Goal: Check status: Check status

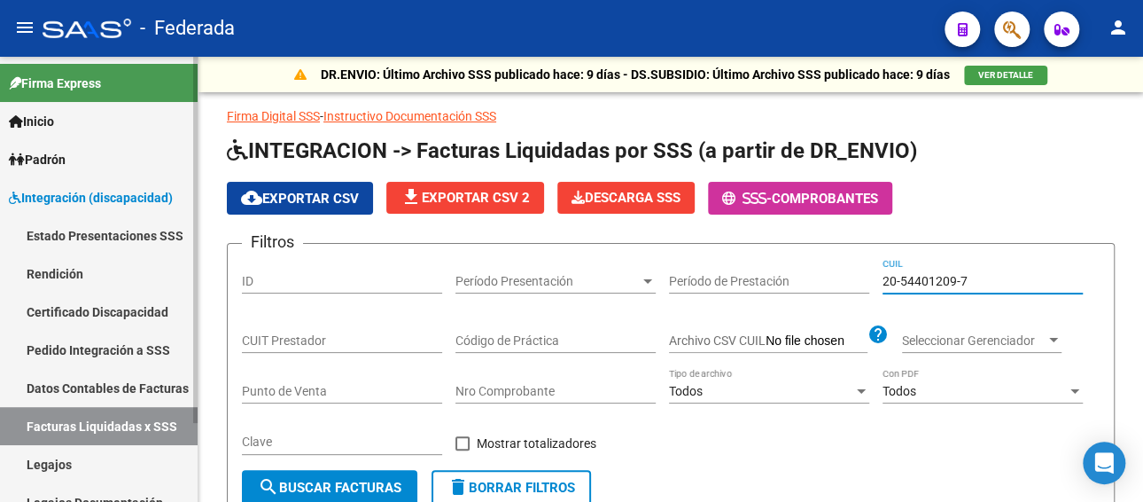
scroll to position [351, 0]
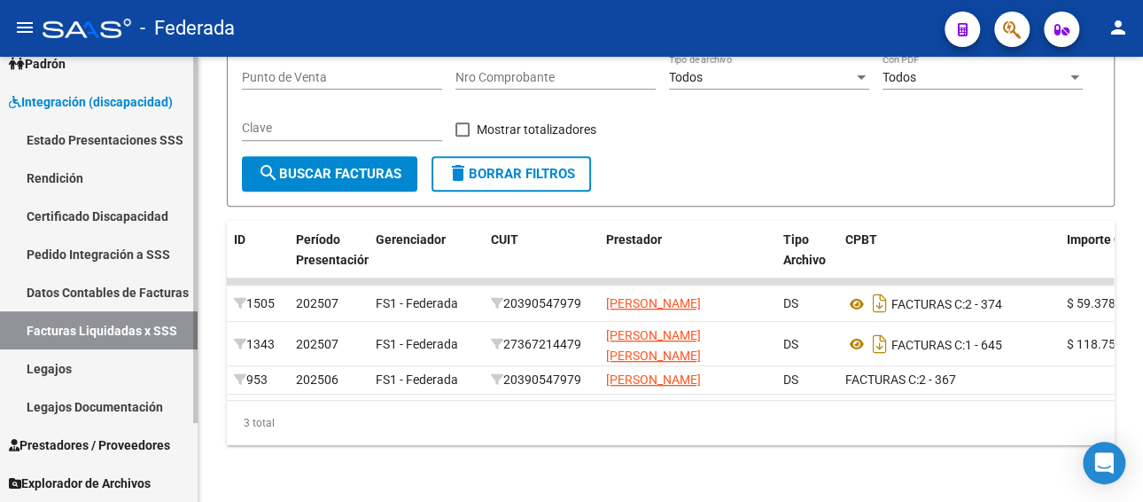
click at [81, 367] on link "Legajos" at bounding box center [99, 368] width 198 height 38
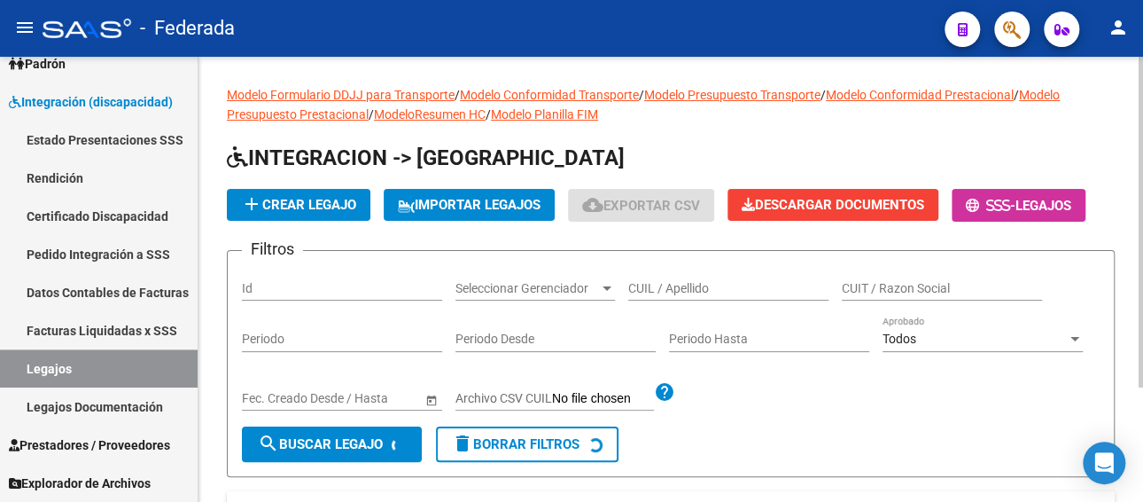
click at [663, 276] on div "CUIL / Apellido" at bounding box center [728, 282] width 200 height 35
paste input "TRECCO MATEO"
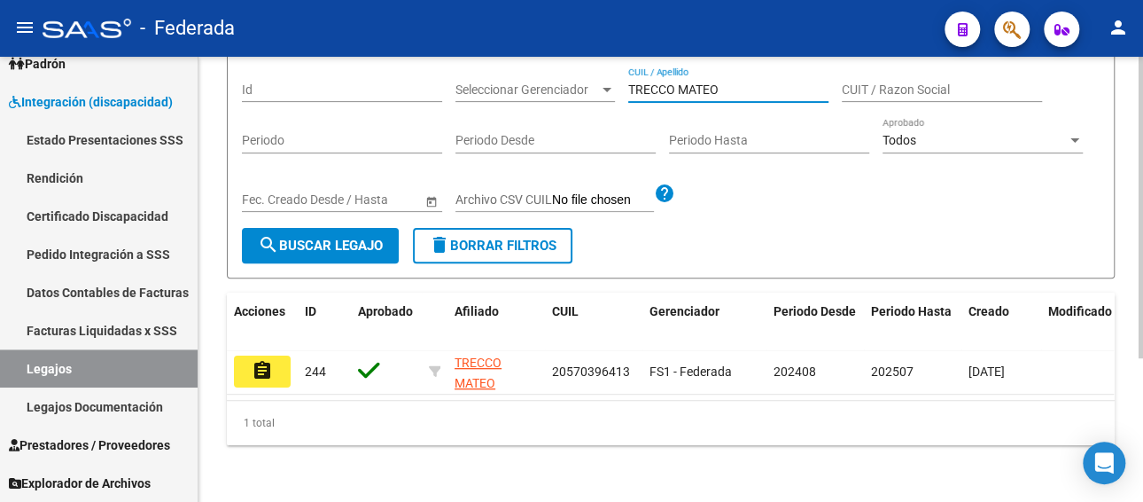
scroll to position [212, 0]
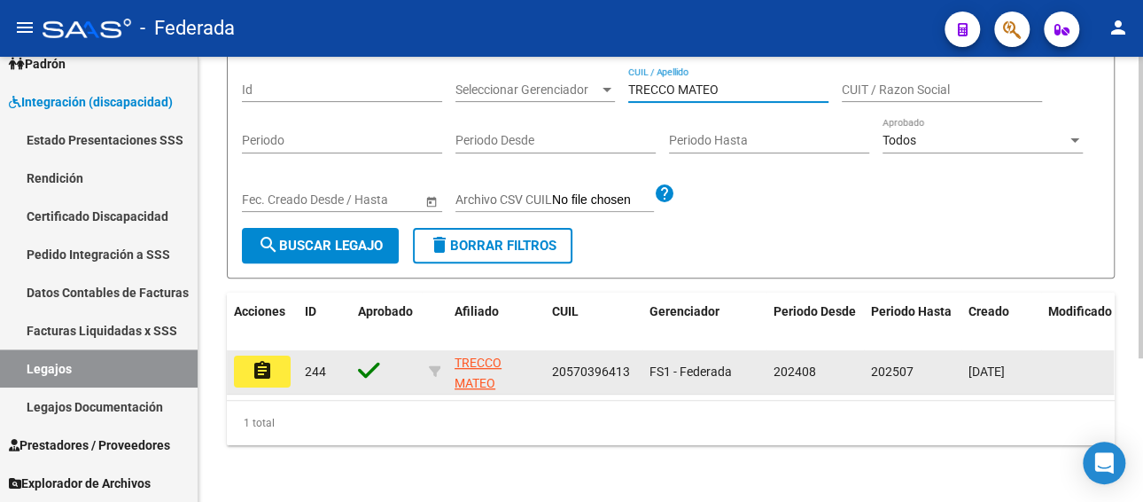
type input "TRECCO MATEO"
drag, startPoint x: 552, startPoint y: 357, endPoint x: 634, endPoint y: 355, distance: 81.6
click at [634, 362] on div "20570396413" at bounding box center [593, 372] width 83 height 20
copy span "20570396413"
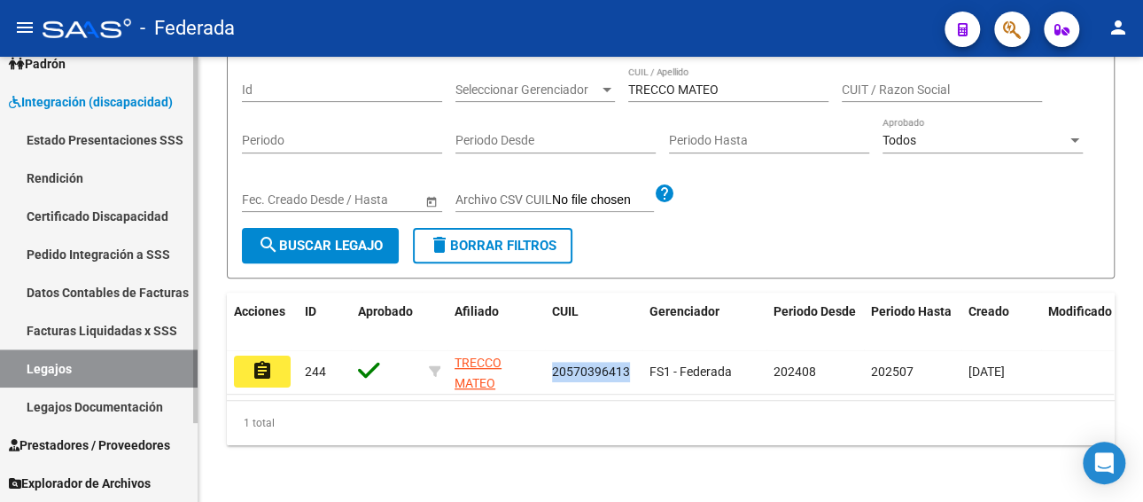
click at [112, 329] on link "Facturas Liquidadas x SSS" at bounding box center [99, 330] width 198 height 38
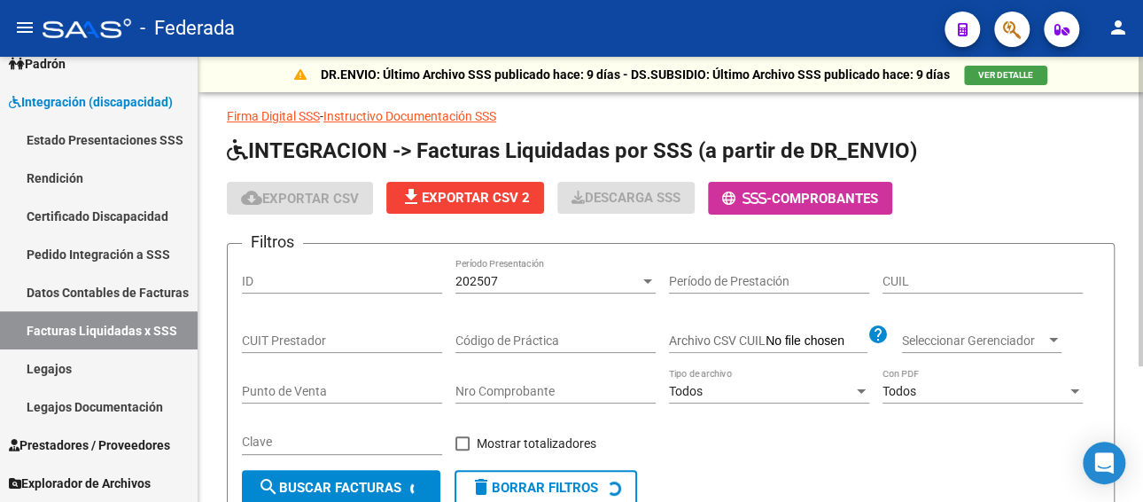
click at [538, 280] on div "202507" at bounding box center [548, 281] width 184 height 15
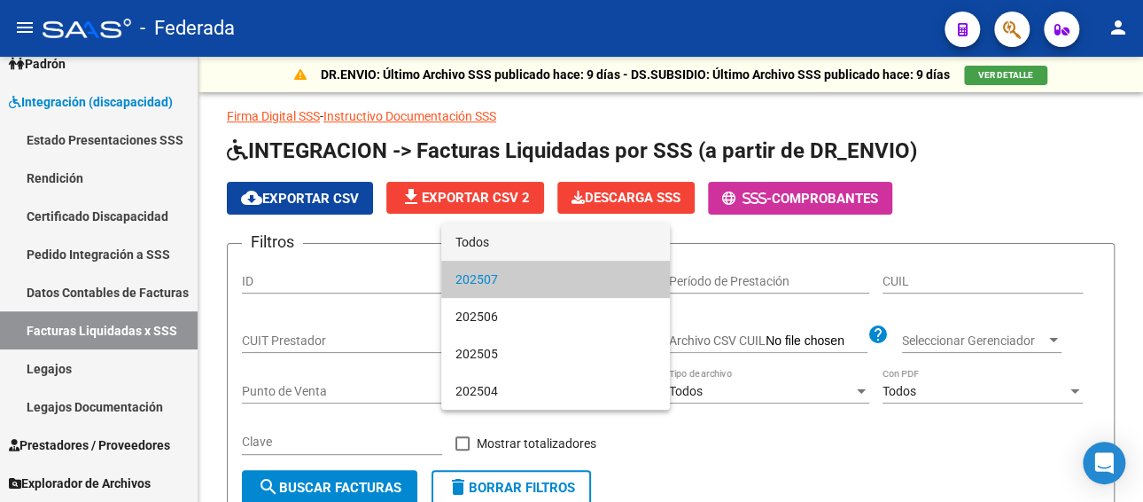
click at [526, 246] on span "Todos" at bounding box center [556, 241] width 200 height 37
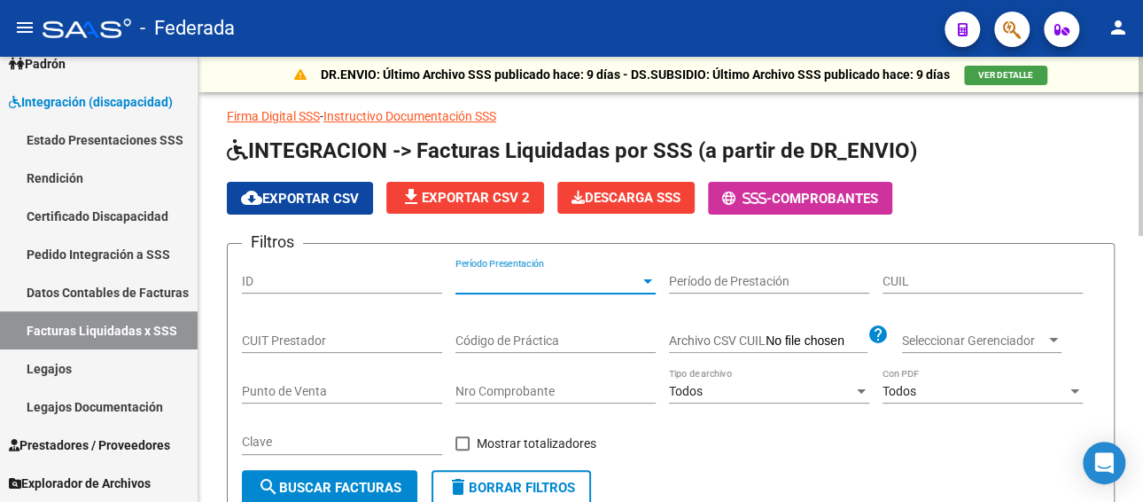
click at [894, 277] on input "CUIL" at bounding box center [983, 281] width 200 height 15
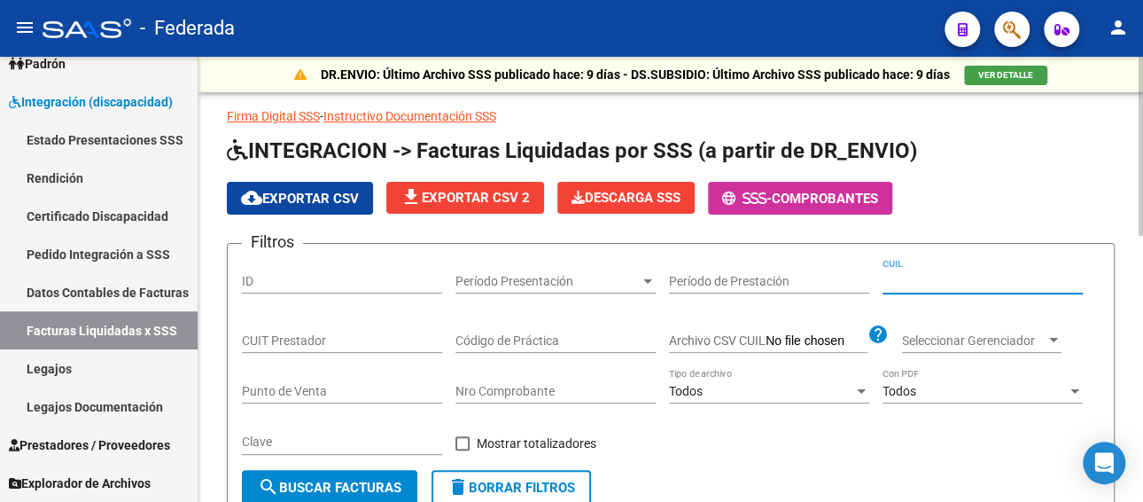
paste input "20-57039641-3"
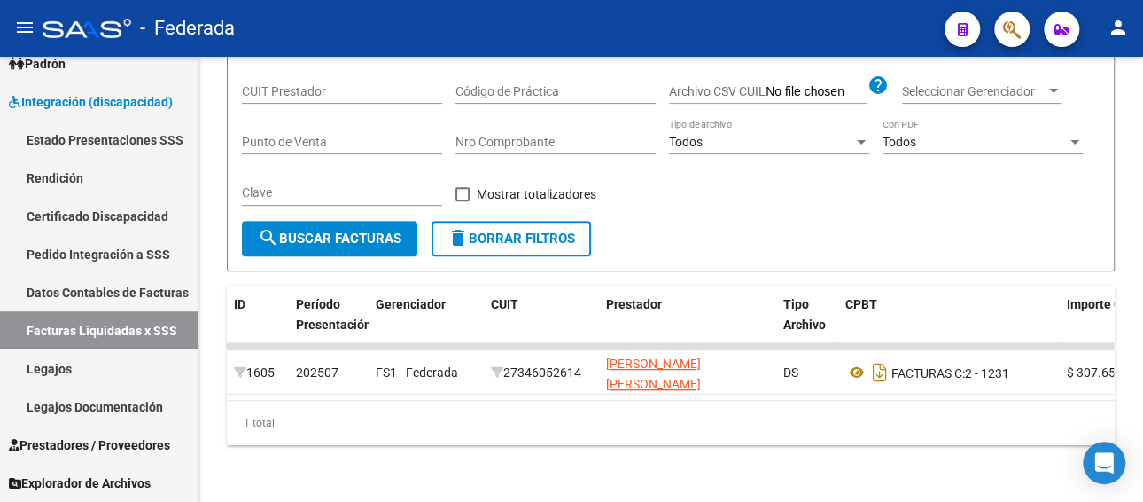
type input "20-57039641-3"
